Goal: Task Accomplishment & Management: Use online tool/utility

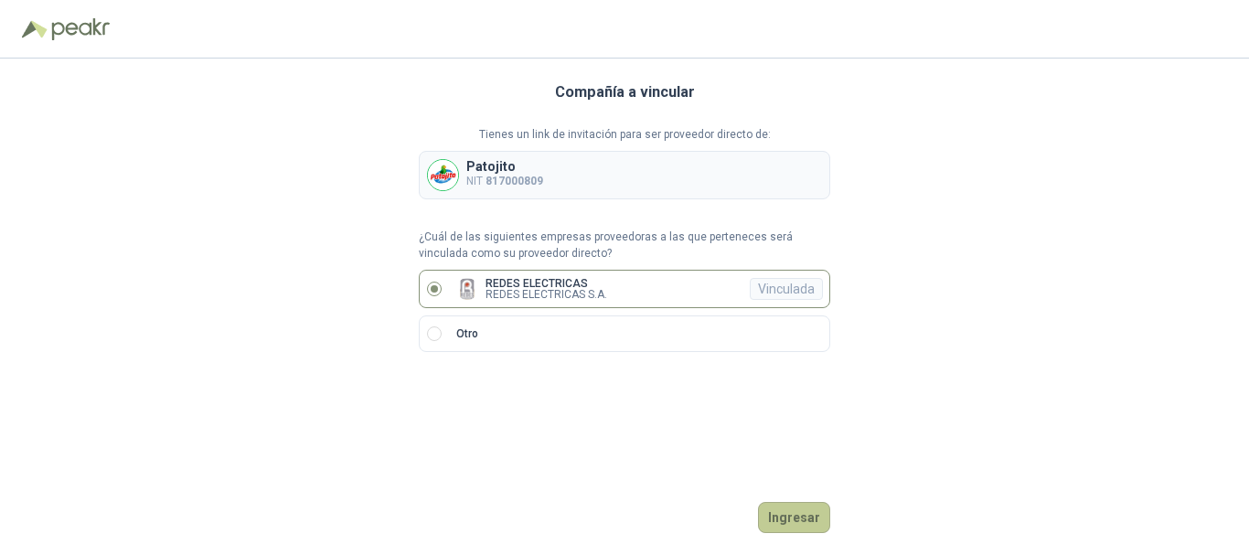
click at [796, 526] on button "Ingresar" at bounding box center [794, 517] width 72 height 31
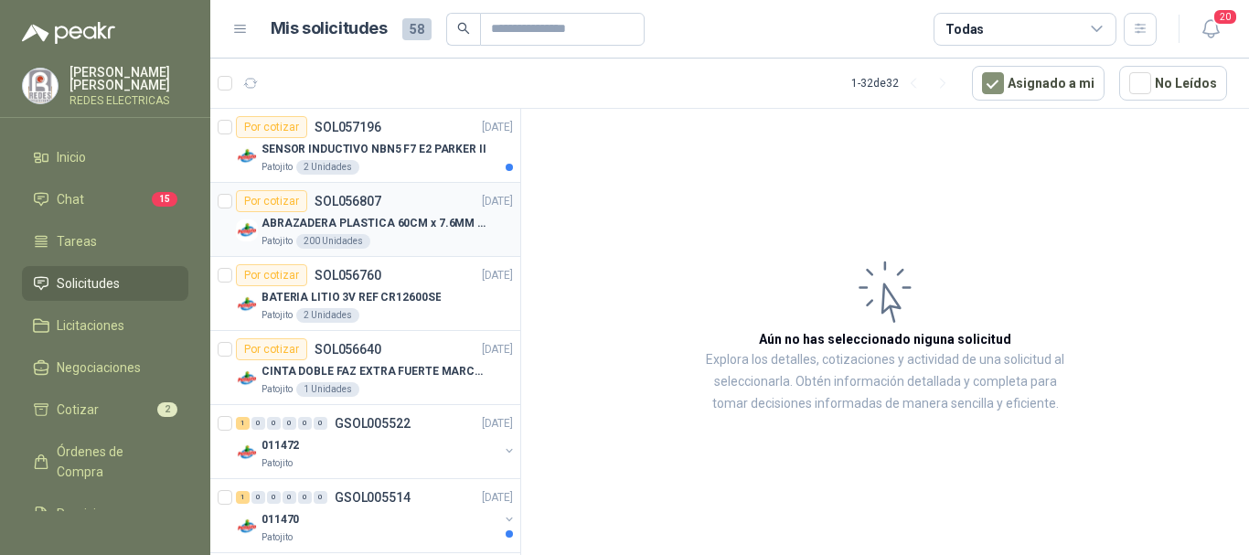
click at [410, 242] on div "Patojito 200 Unidades" at bounding box center [388, 241] width 252 height 15
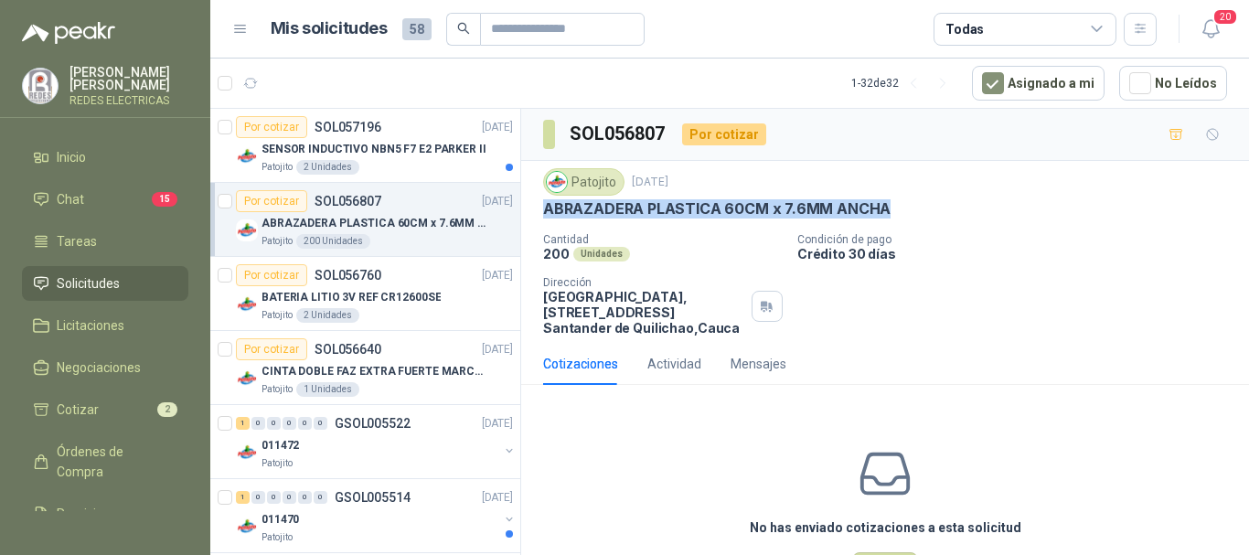
drag, startPoint x: 890, startPoint y: 208, endPoint x: 541, endPoint y: 207, distance: 349.4
click at [541, 207] on div "Patojito [DATE] ABRAZADERA PLASTICA 60CM x 7.6MM ANCHA Cantidad 200 Unidades Co…" at bounding box center [885, 252] width 728 height 182
copy p "ABRAZADERA PLASTICA 60CM x 7.6MM ANCHA"
click at [404, 162] on div "Patojito 2 Unidades" at bounding box center [388, 167] width 252 height 15
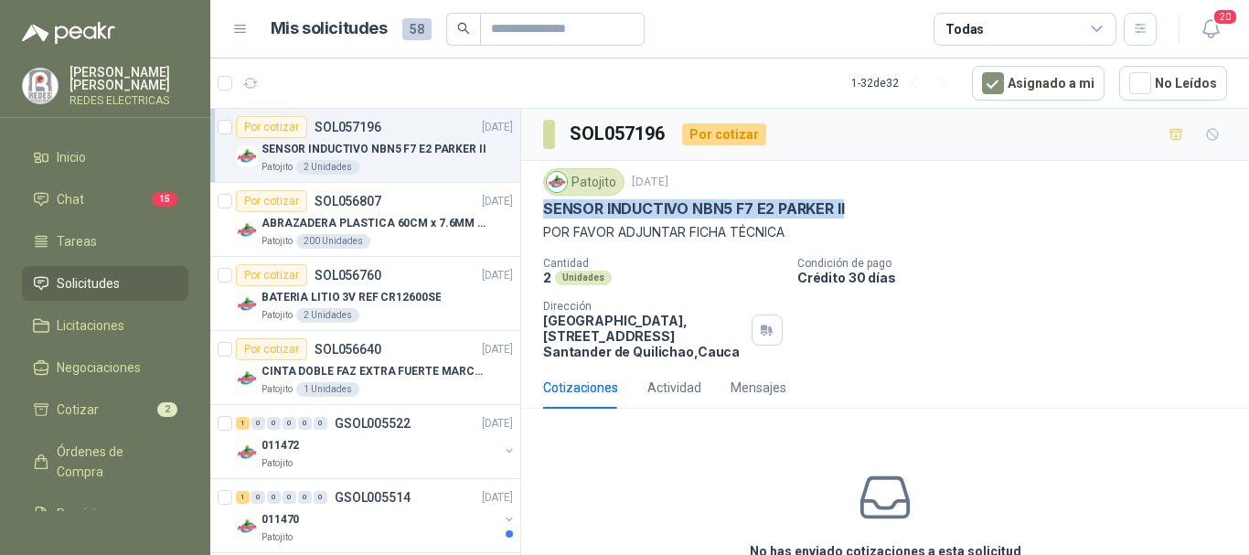
drag, startPoint x: 853, startPoint y: 204, endPoint x: 535, endPoint y: 218, distance: 318.6
click at [535, 218] on div "Patojito [DATE] SENSOR INDUCTIVO NBN5 F7 E2 [PERSON_NAME] II POR FAVOR ADJUNTAR…" at bounding box center [885, 264] width 728 height 206
copy p "SENSOR INDUCTIVO NBN5 F7 E2 PARKER II"
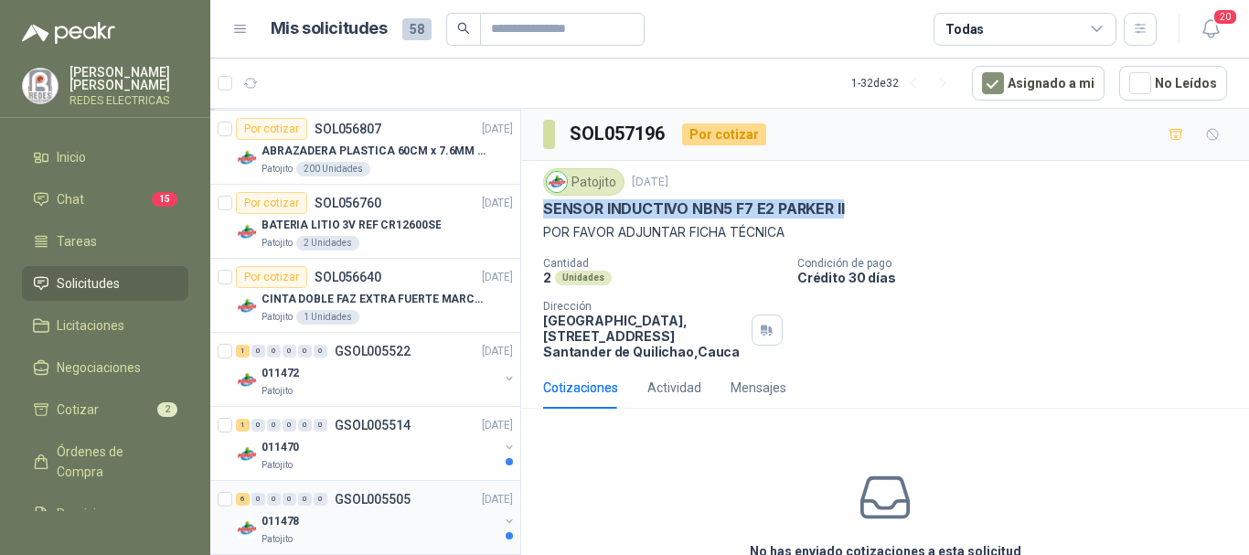
scroll to position [183, 0]
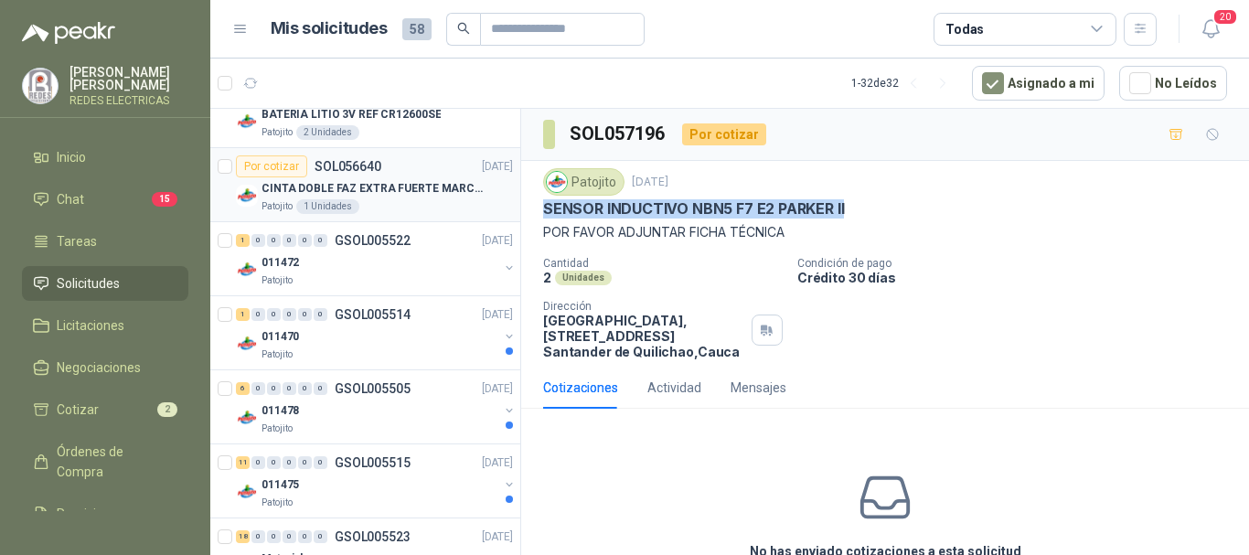
click at [405, 208] on div "Patojito 1 Unidades" at bounding box center [388, 206] width 252 height 15
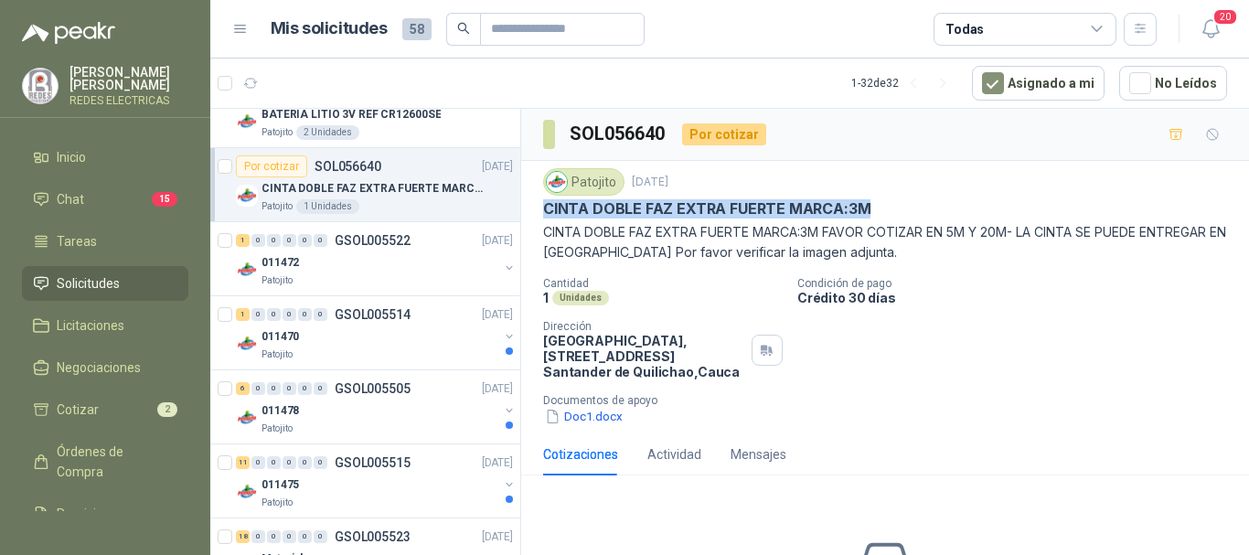
drag, startPoint x: 838, startPoint y: 206, endPoint x: 530, endPoint y: 217, distance: 307.5
click at [528, 219] on div "Patojito [DATE] CINTA DOBLE FAZ EXTRA FUERTE MARCA:3M CINTA DOBLE FAZ EXTRA FUE…" at bounding box center [885, 297] width 728 height 273
copy p "CINTA DOBLE FAZ EXTRA FUERTE MARCA:3M"
click at [323, 251] on link "1 0 0 0 0 0 GSOL005522 [DATE] 011472 Patojito" at bounding box center [376, 259] width 281 height 59
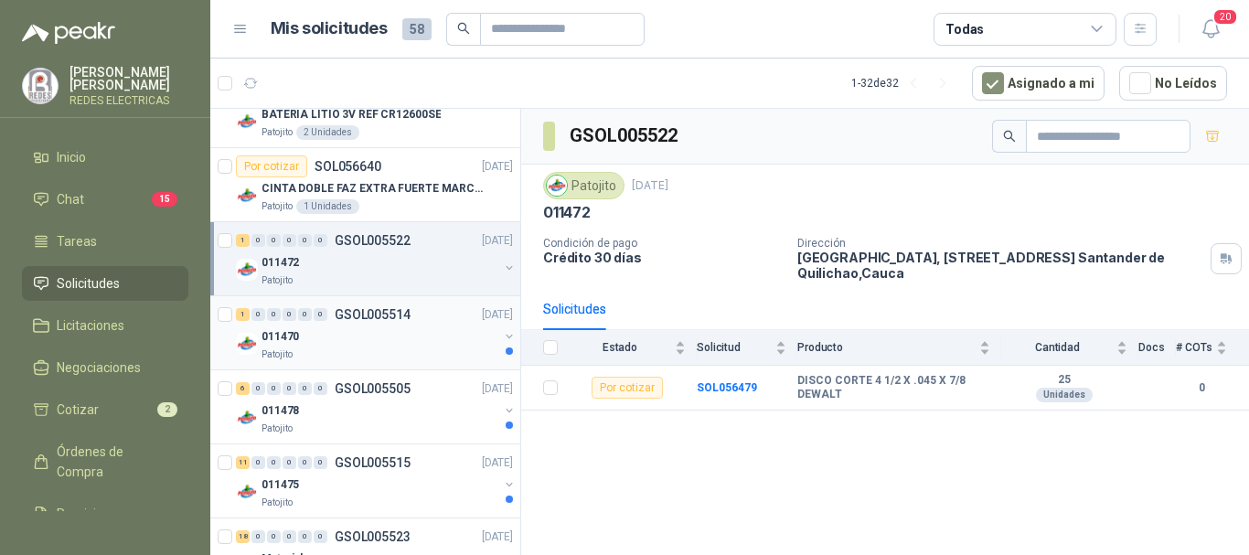
click at [376, 329] on div "011470" at bounding box center [380, 337] width 237 height 22
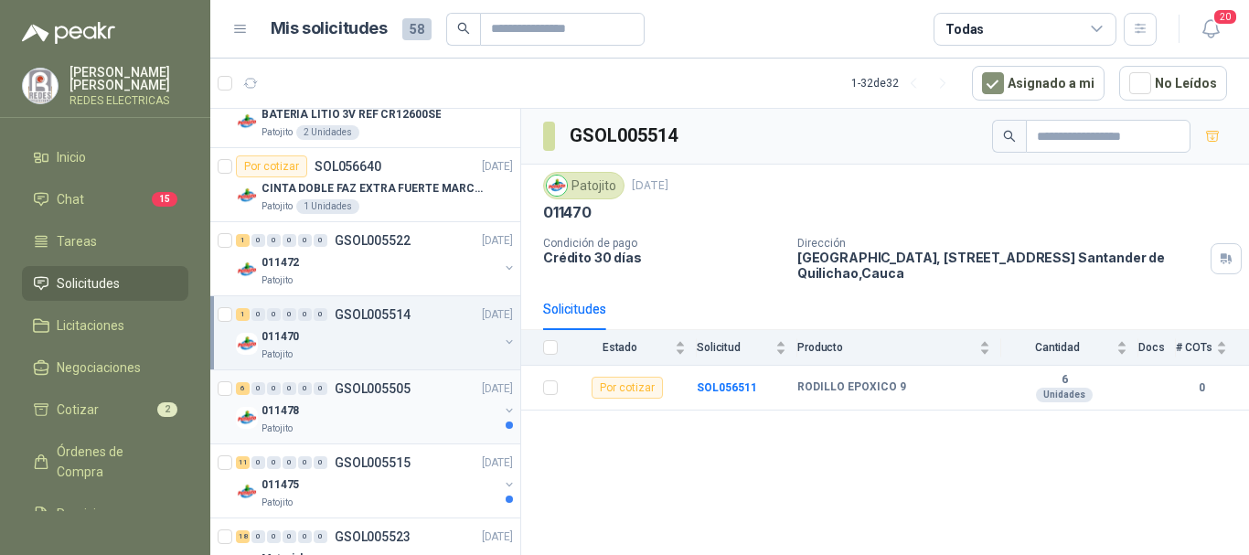
click at [339, 409] on div "011478" at bounding box center [380, 411] width 237 height 22
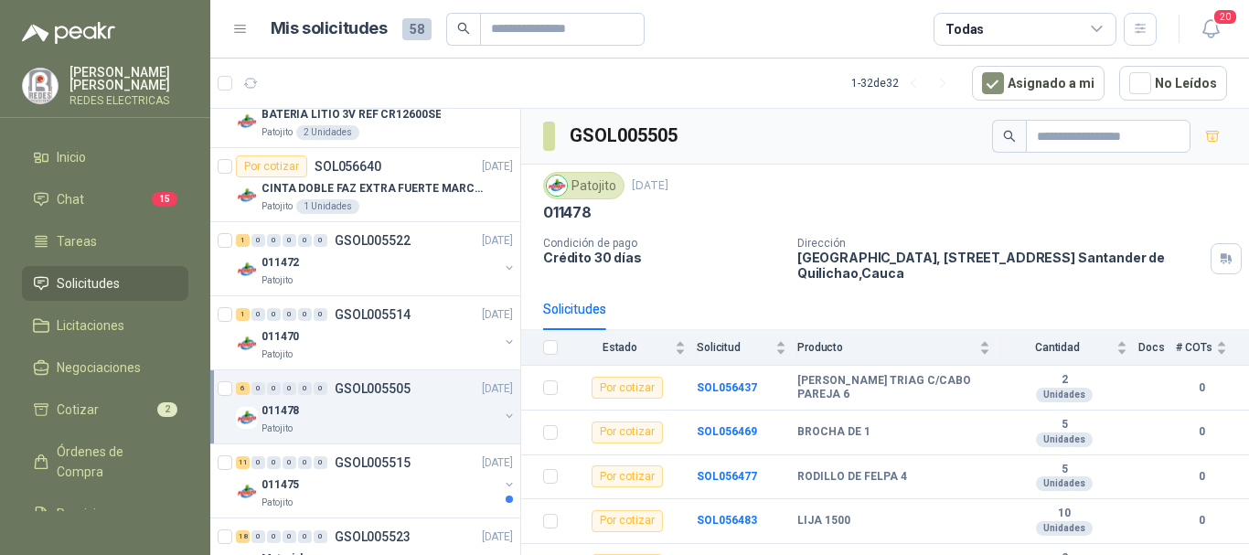
scroll to position [71, 0]
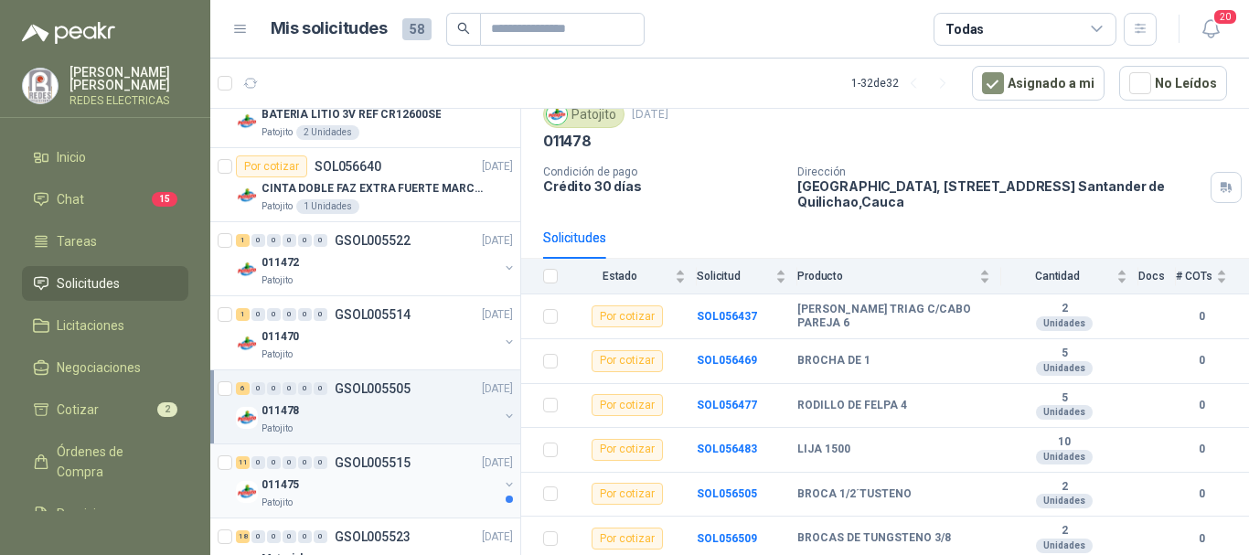
click at [368, 507] on div "Patojito" at bounding box center [380, 503] width 237 height 15
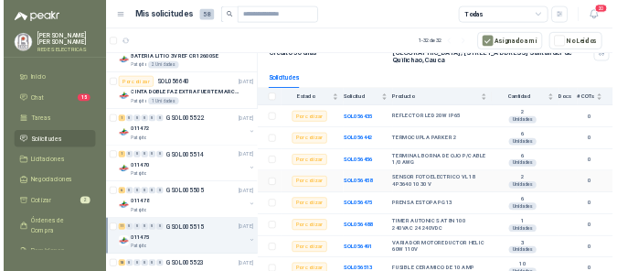
scroll to position [183, 0]
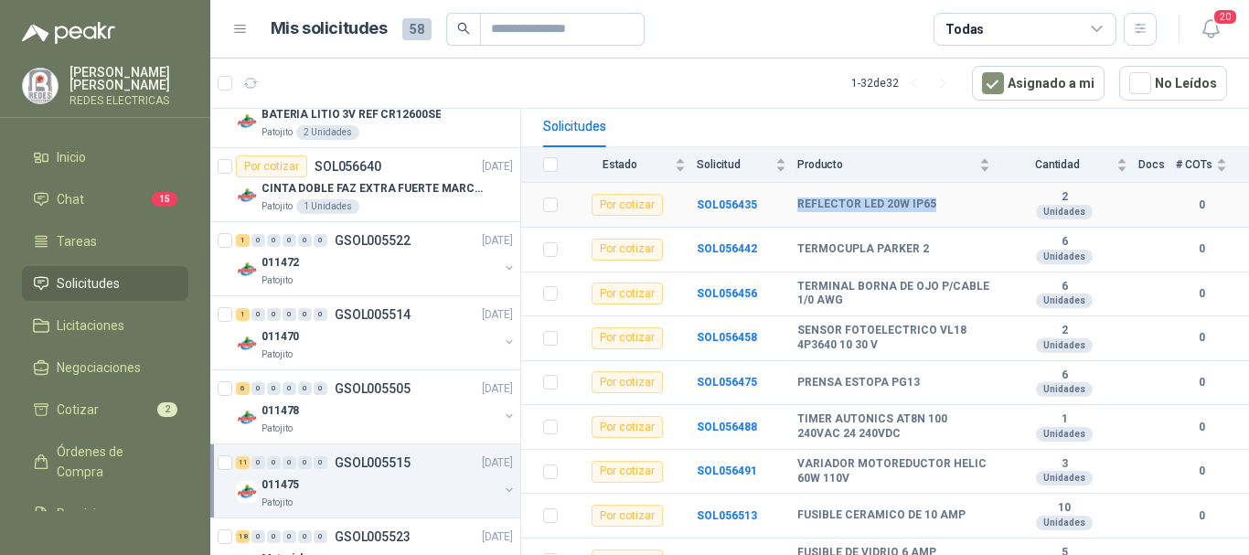
drag, startPoint x: 934, startPoint y: 207, endPoint x: 765, endPoint y: 221, distance: 169.8
click at [797, 204] on tr "Por cotizar SOL056435 REFLECTOR LED 20W IP65 2 Unidades 0" at bounding box center [885, 205] width 728 height 45
copy tr "REFLECTOR LED 20W IP65"
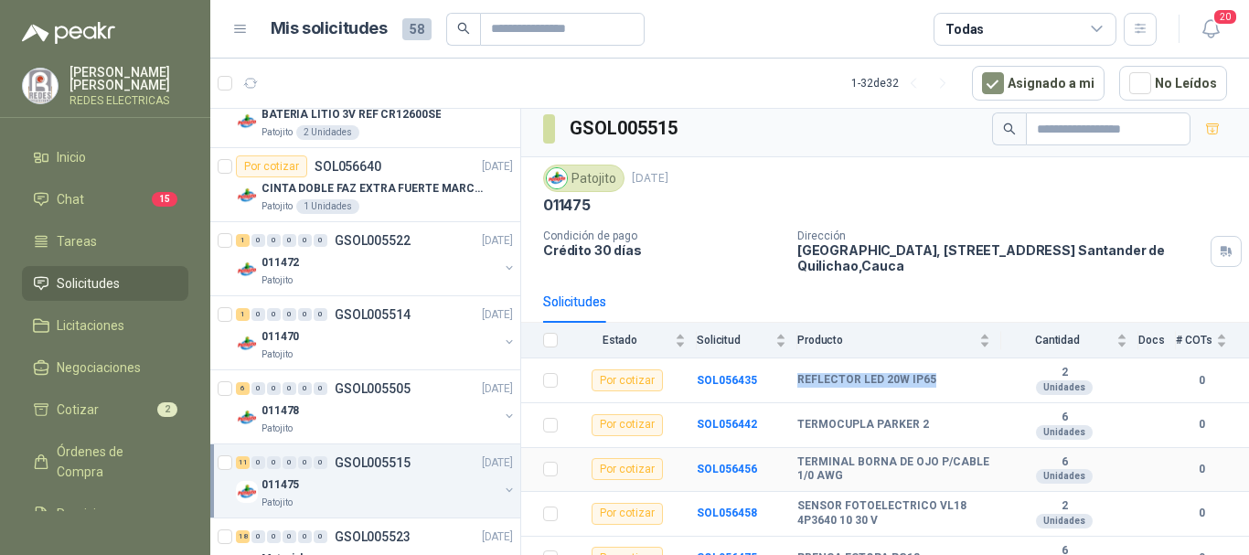
scroll to position [0, 0]
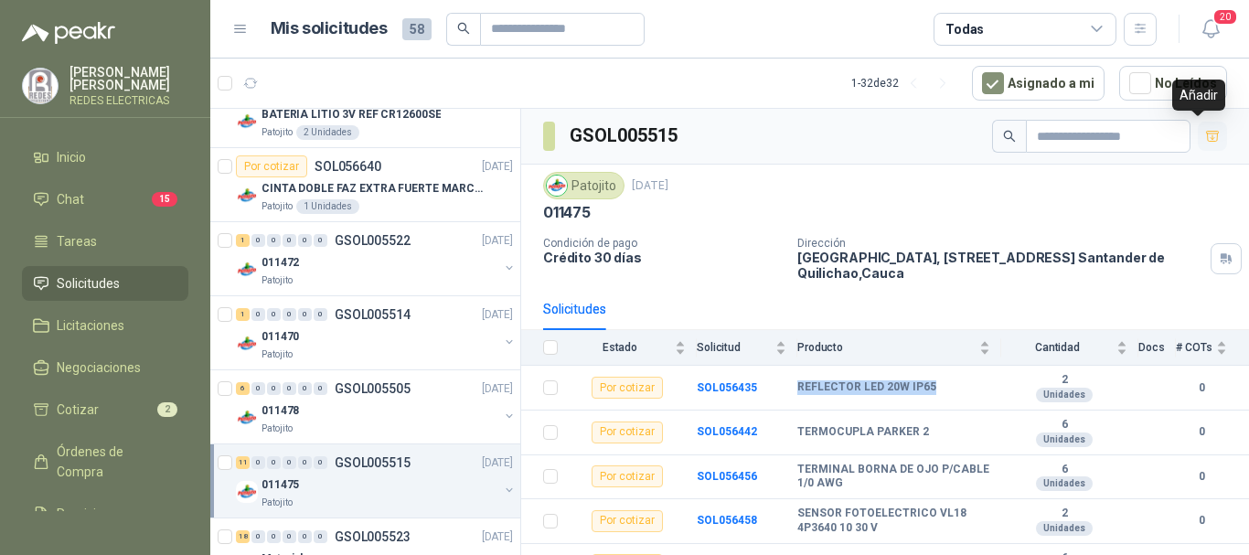
click at [1205, 136] on icon "button" at bounding box center [1213, 137] width 16 height 16
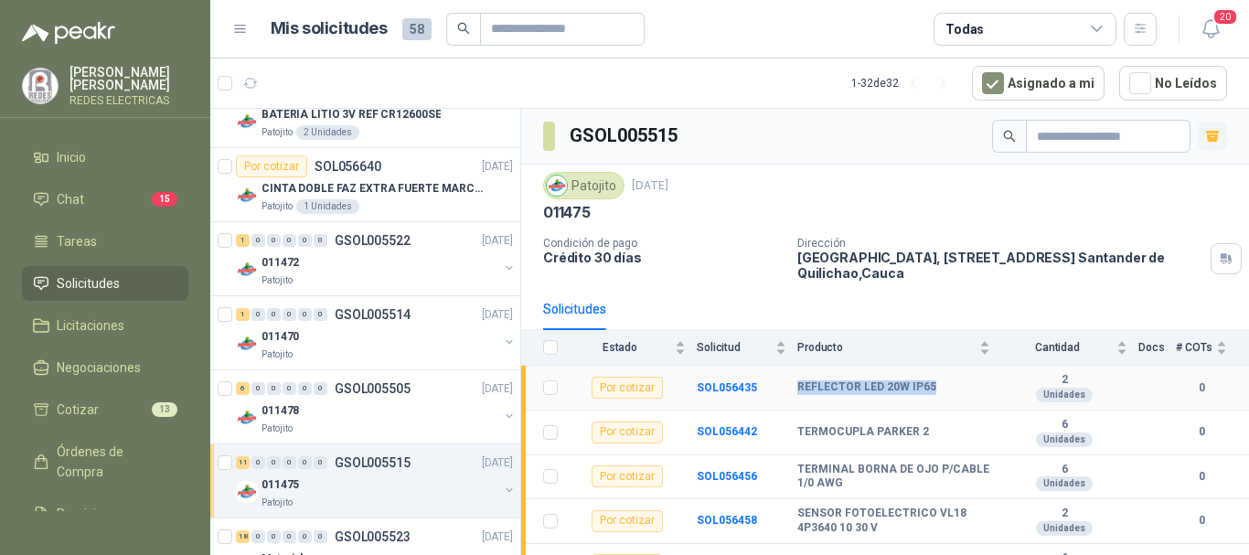
scroll to position [91, 0]
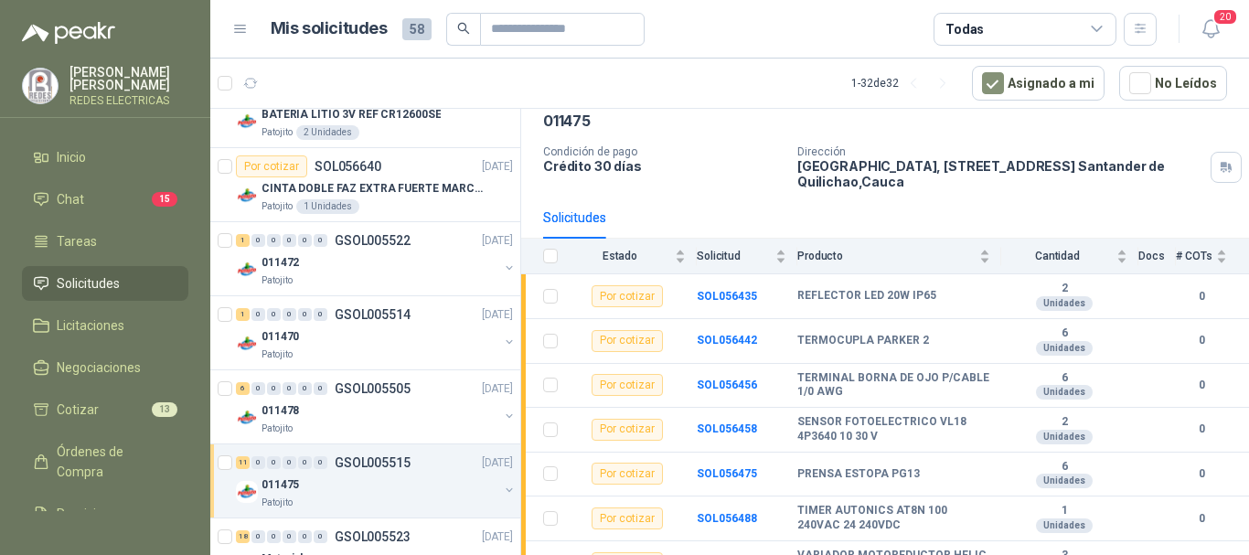
click at [524, 295] on tr "Por cotizar SOL056435 REFLECTOR LED 20W IP65 2 Unidades 0" at bounding box center [885, 296] width 728 height 45
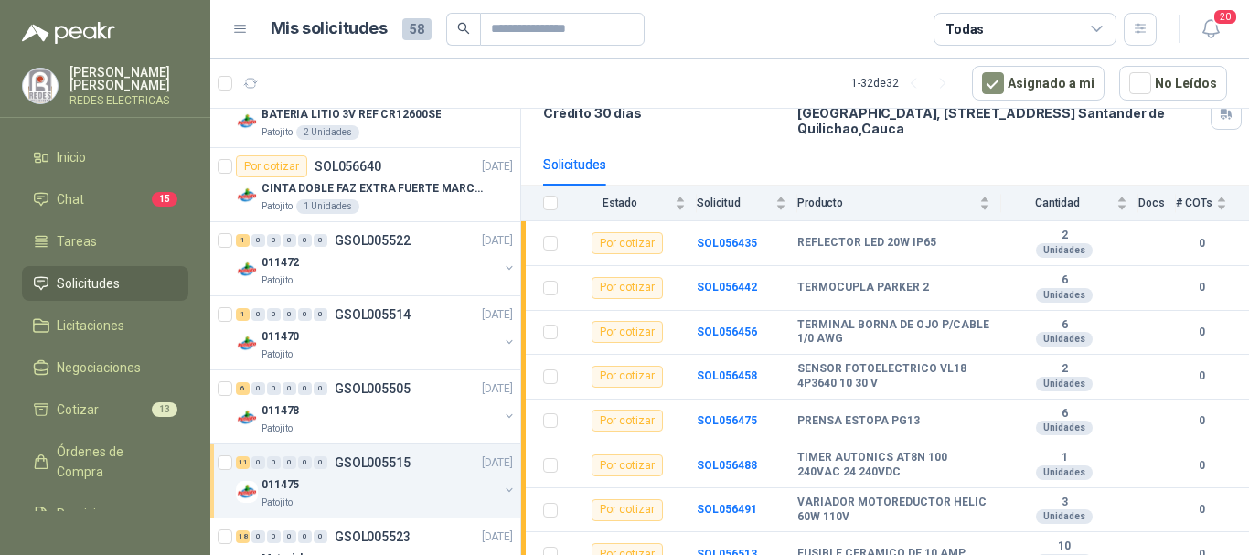
scroll to position [0, 0]
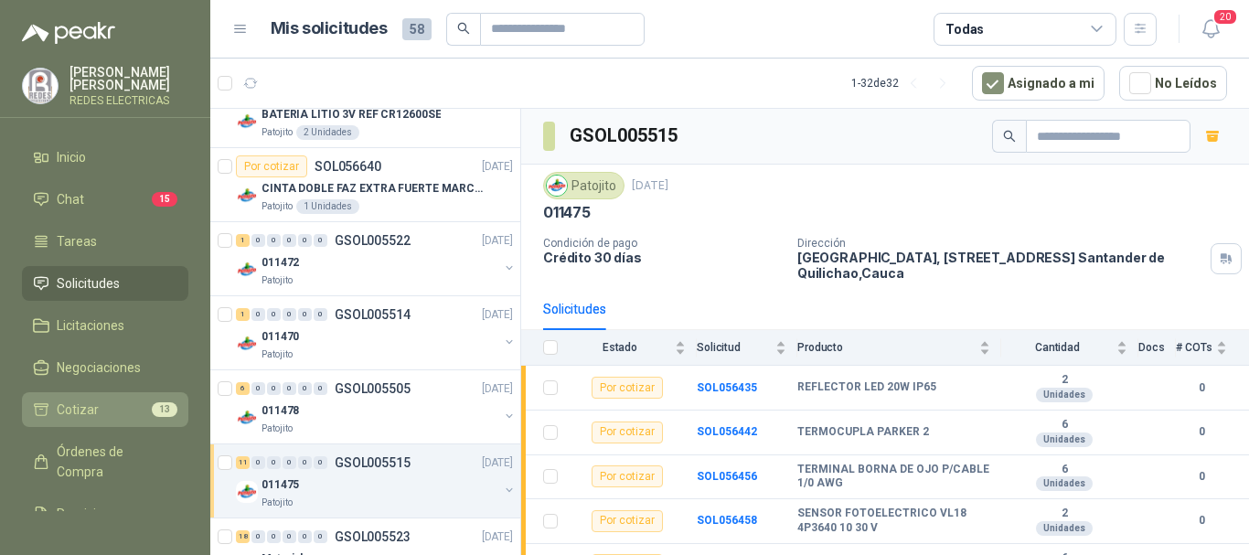
click at [91, 403] on span "Cotizar" at bounding box center [78, 410] width 42 height 20
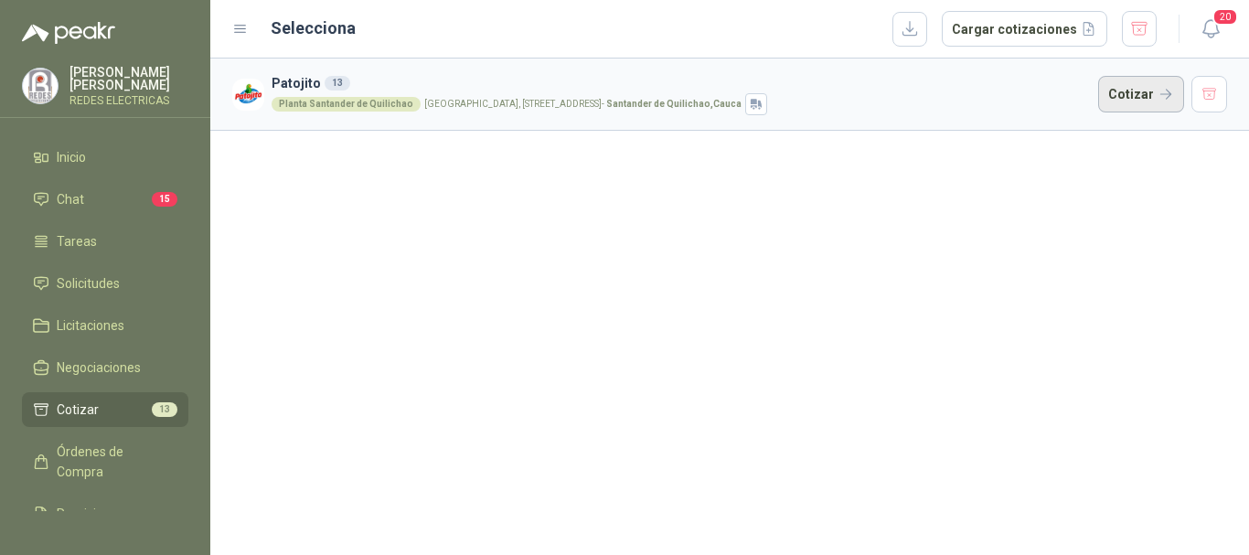
click at [1155, 92] on button "Cotizar" at bounding box center [1141, 94] width 86 height 37
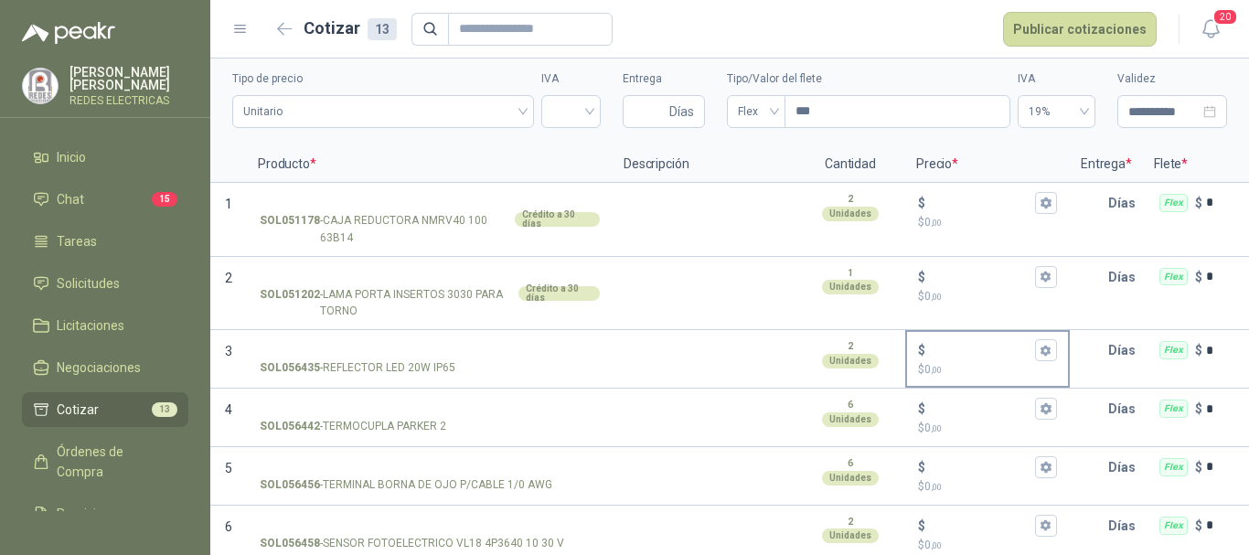
scroll to position [91, 0]
